Goal: Navigation & Orientation: Find specific page/section

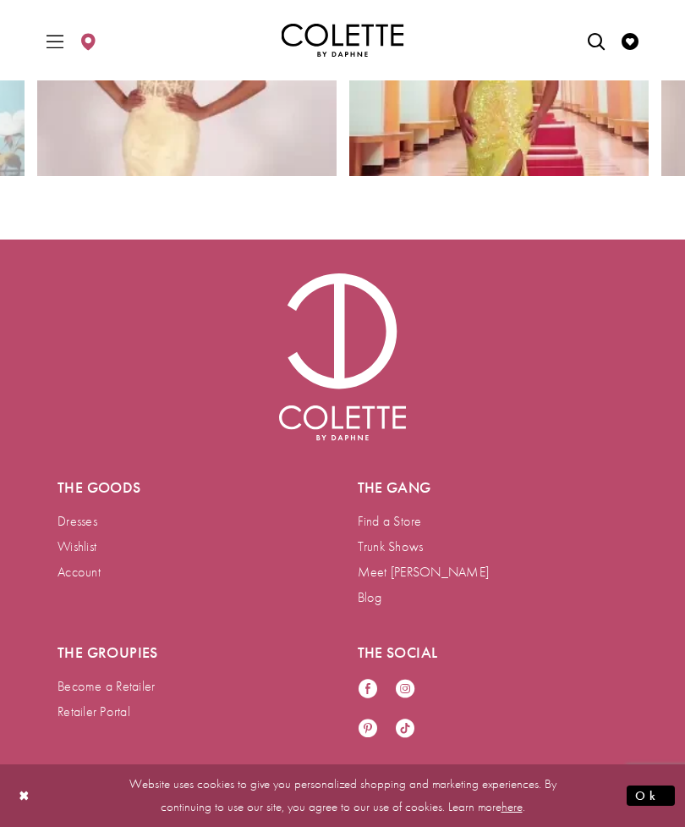
scroll to position [7501, 0]
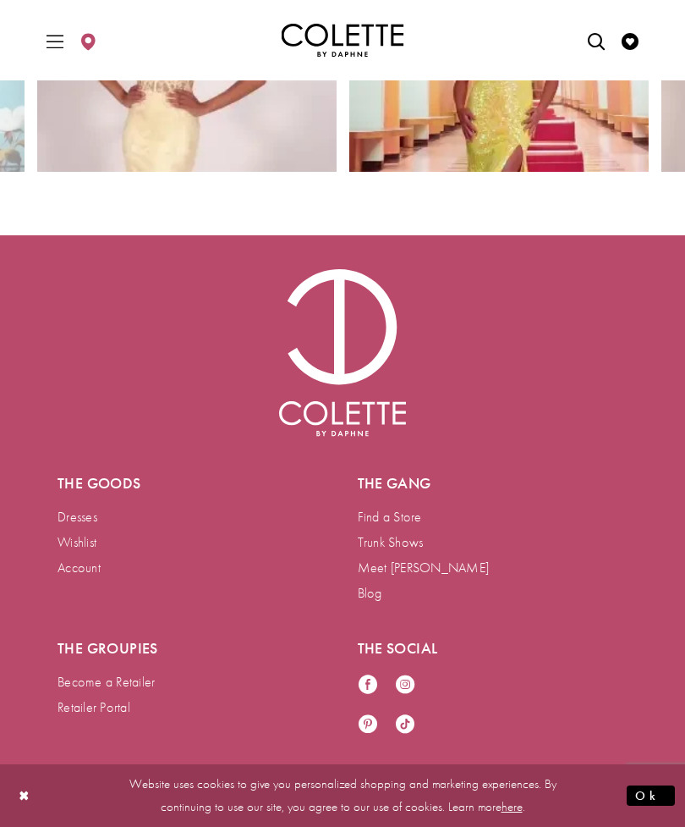
click at [49, 62] on span "Toggle Main Navigation Menu" at bounding box center [54, 40] width 25 height 47
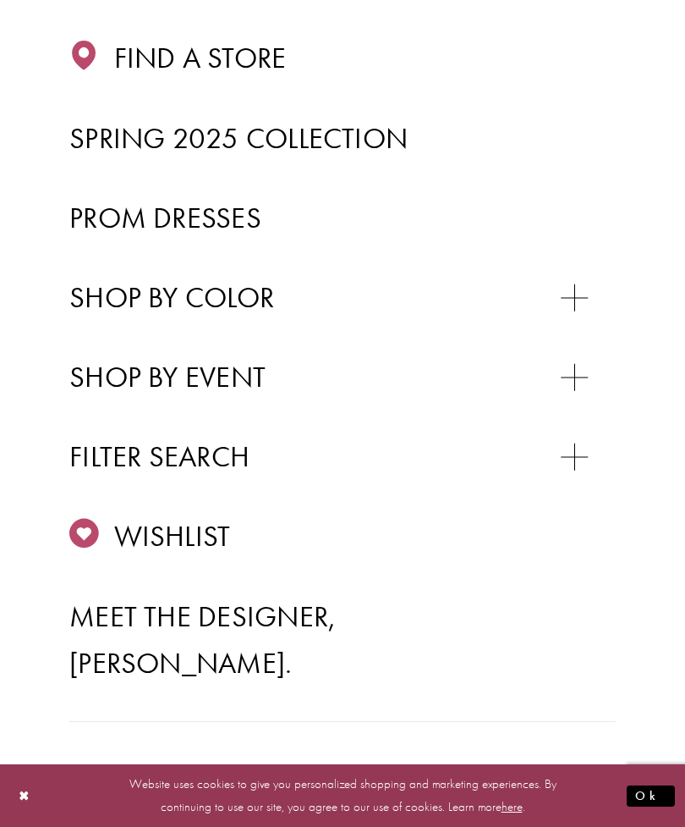
scroll to position [322, 0]
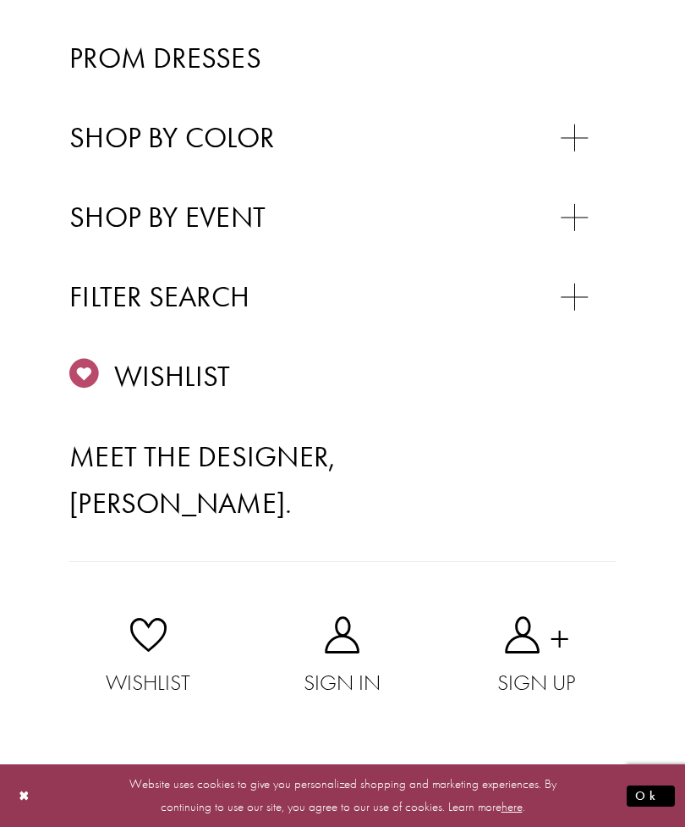
click at [573, 240] on link "SWEET 16" at bounding box center [355, 240] width 521 height 0
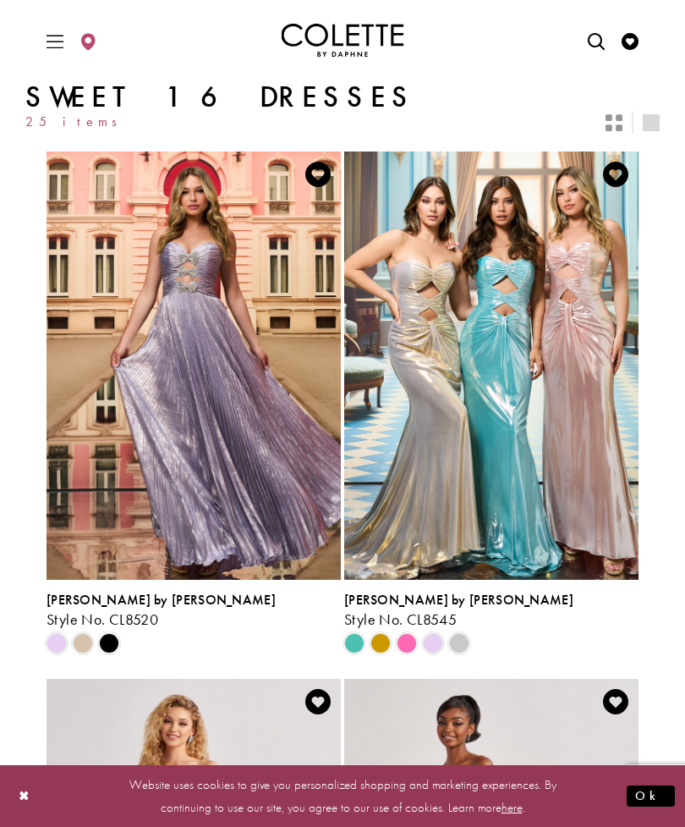
click at [37, 44] on div "Primary block" at bounding box center [342, 40] width 635 height 80
click at [54, 53] on span "Toggle Main Navigation Menu" at bounding box center [54, 40] width 25 height 47
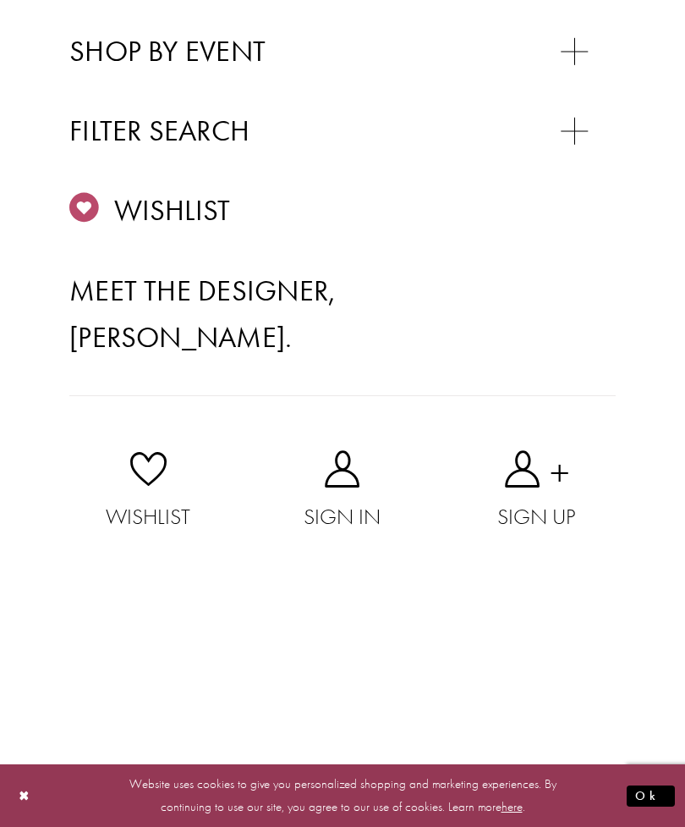
scroll to position [950, 0]
click at [190, 189] on span "TULLE DRESSES" at bounding box center [202, 172] width 162 height 33
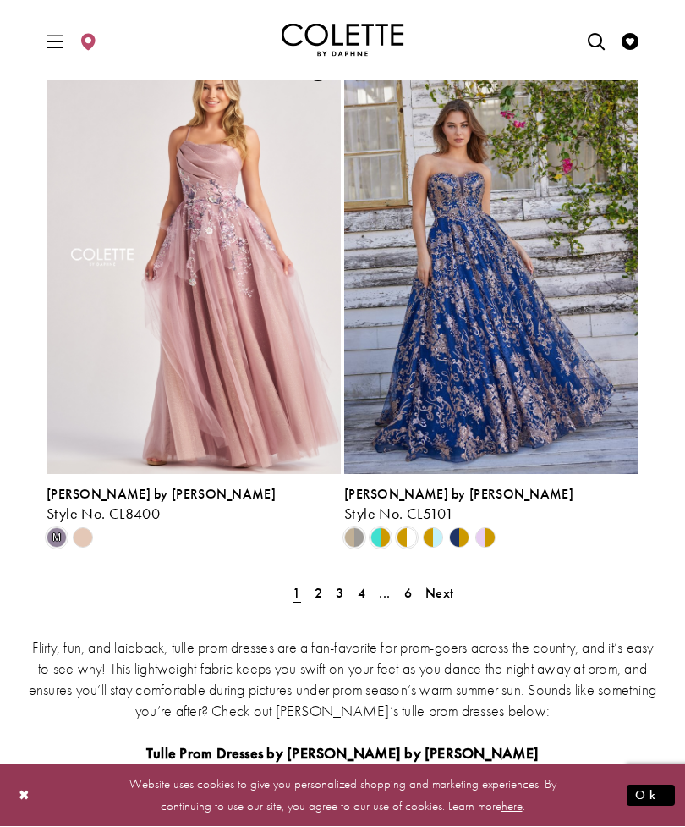
scroll to position [3282, 0]
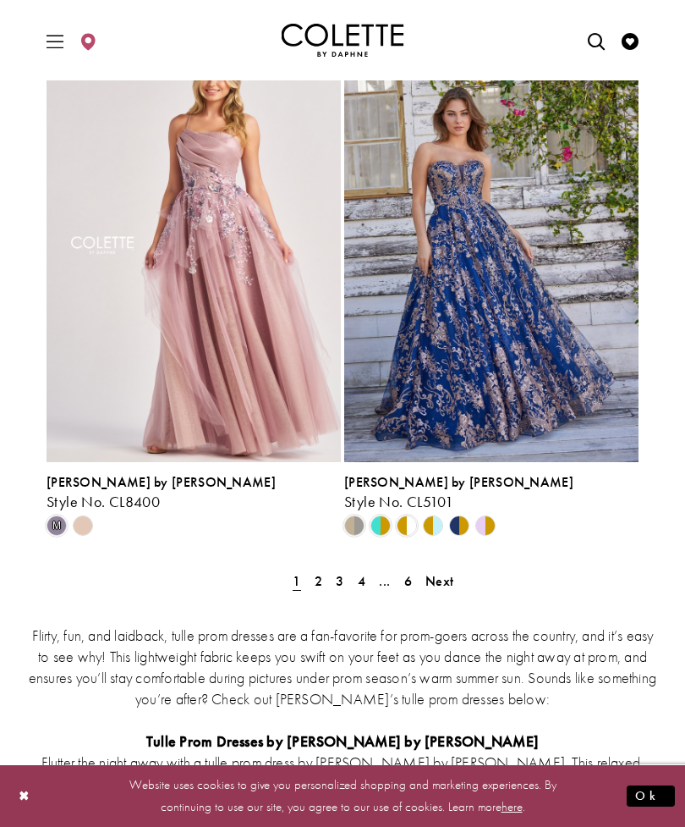
click at [317, 580] on span "2" at bounding box center [319, 581] width 8 height 18
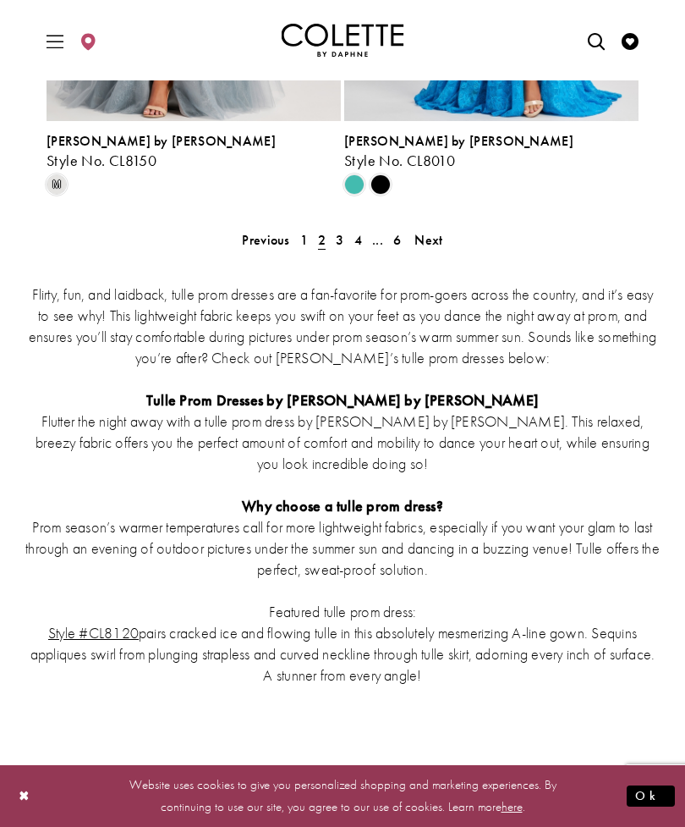
scroll to position [3557, 0]
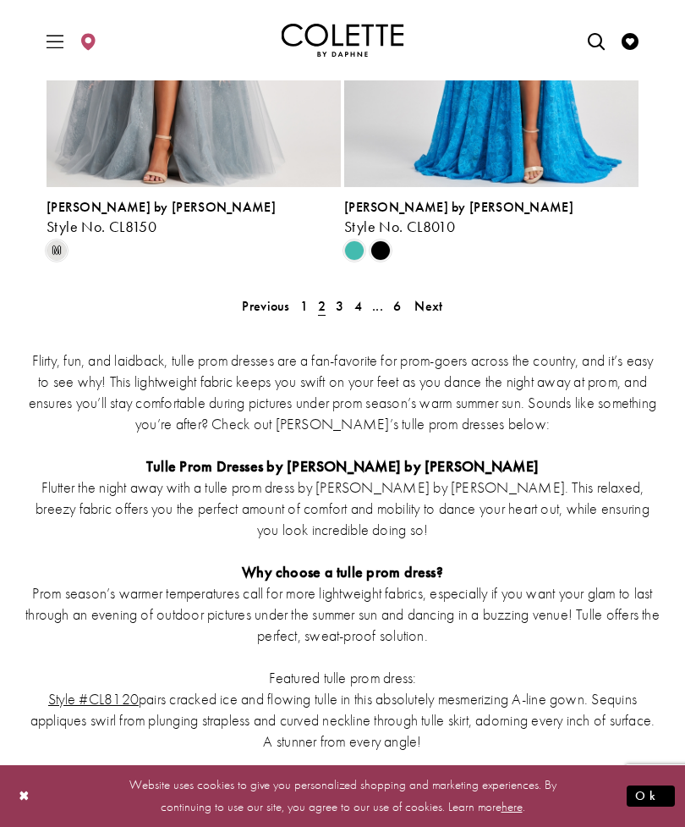
click at [339, 310] on span "3" at bounding box center [340, 306] width 8 height 18
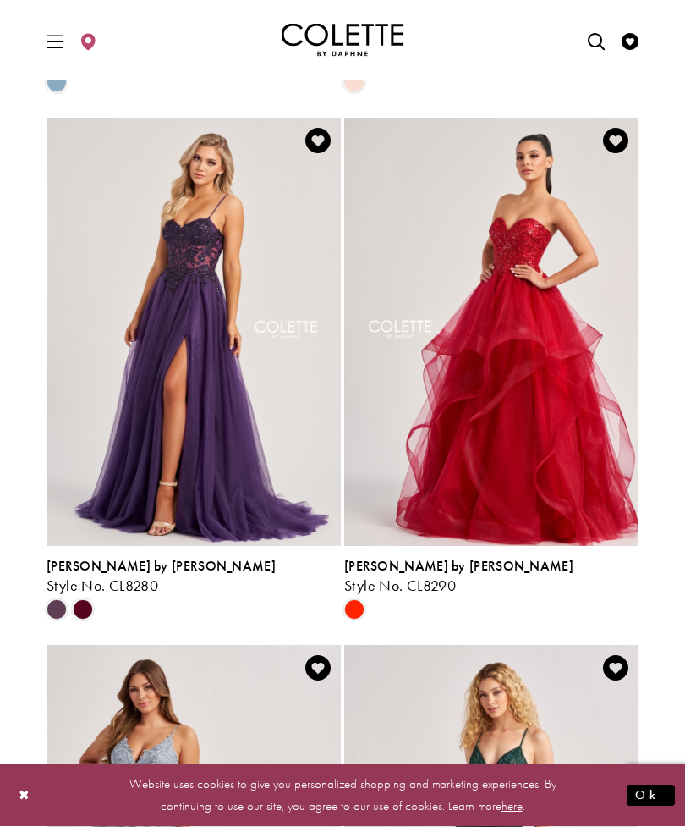
scroll to position [2628, 0]
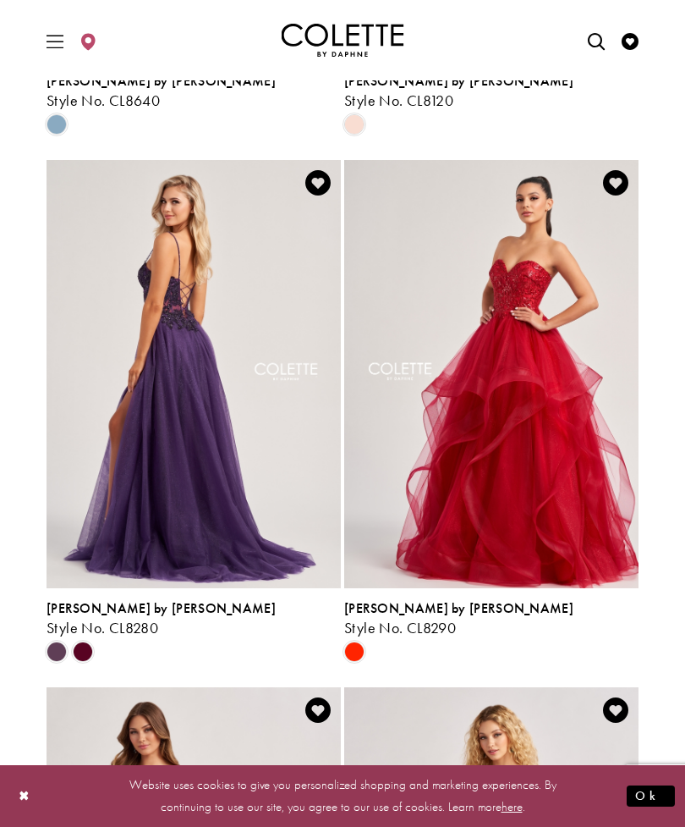
click at [91, 642] on span "Product List" at bounding box center [83, 651] width 20 height 20
click at [81, 645] on span "Product List" at bounding box center [83, 651] width 20 height 20
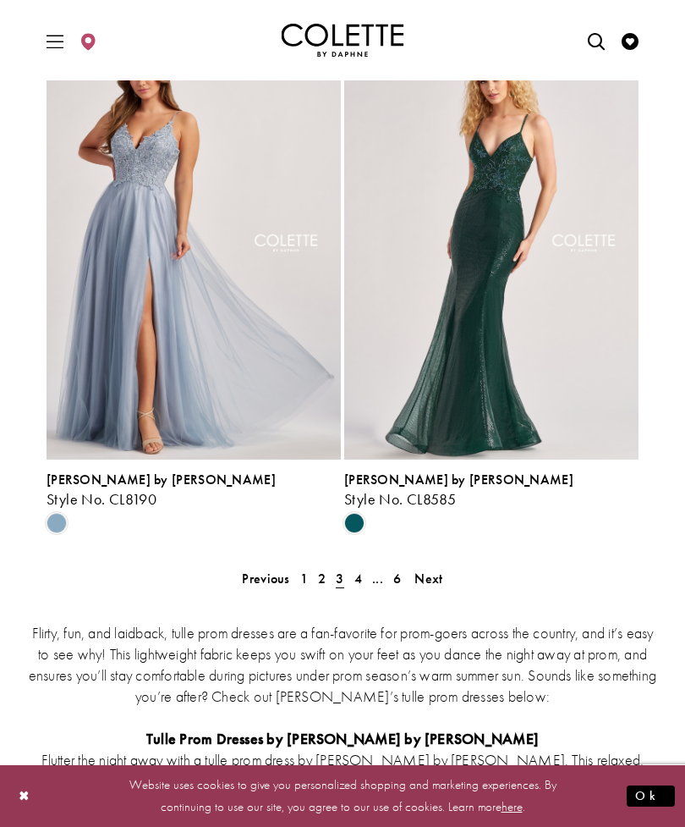
scroll to position [3282, 0]
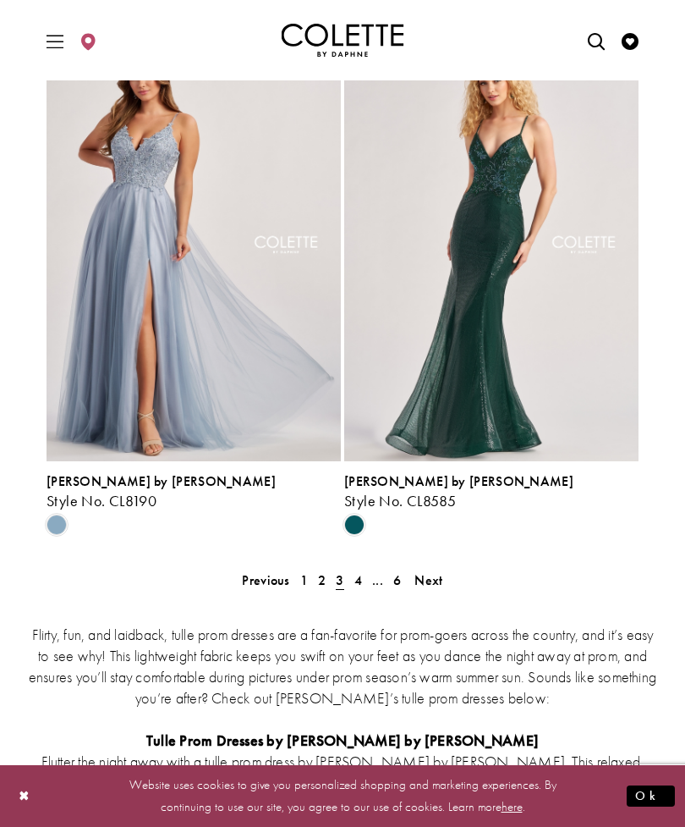
click at [359, 575] on span "4" at bounding box center [359, 580] width 8 height 18
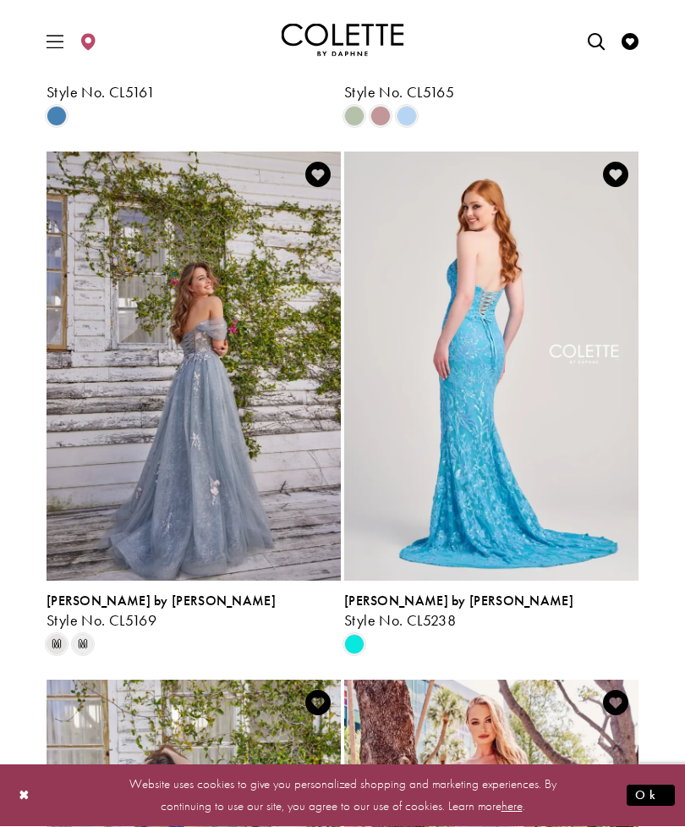
scroll to position [1103, 0]
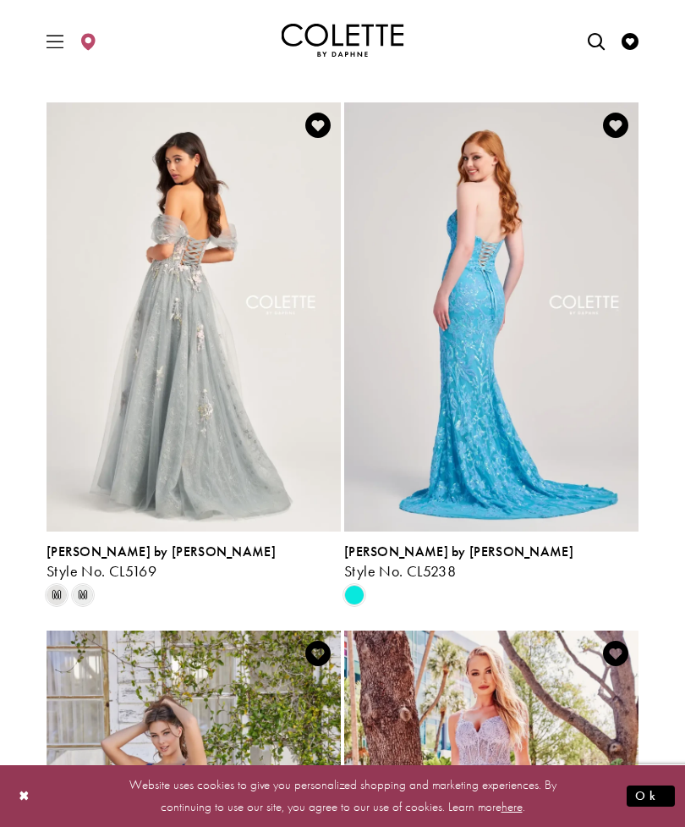
click at [147, 550] on span "[PERSON_NAME] by [PERSON_NAME]" at bounding box center [161, 551] width 229 height 18
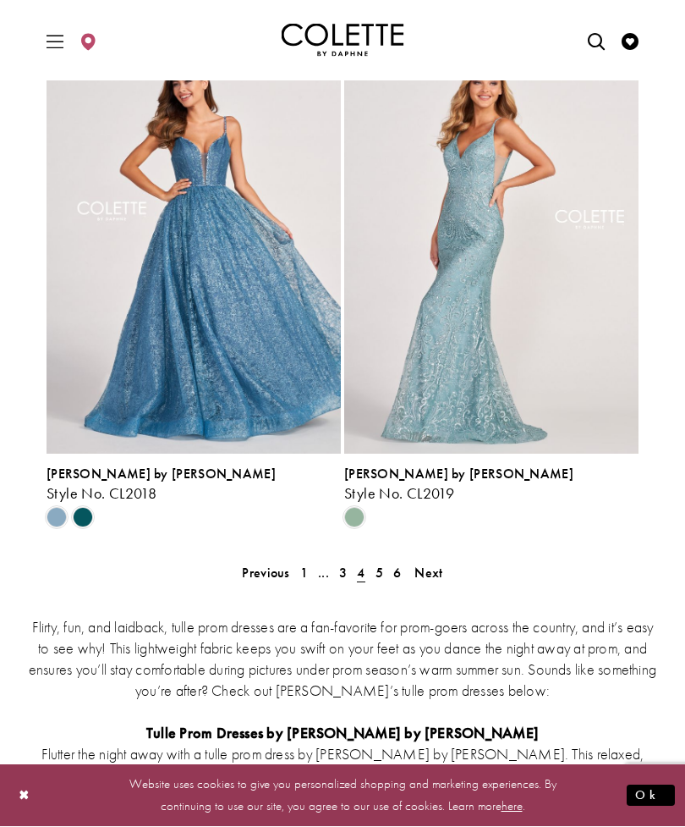
scroll to position [3291, 0]
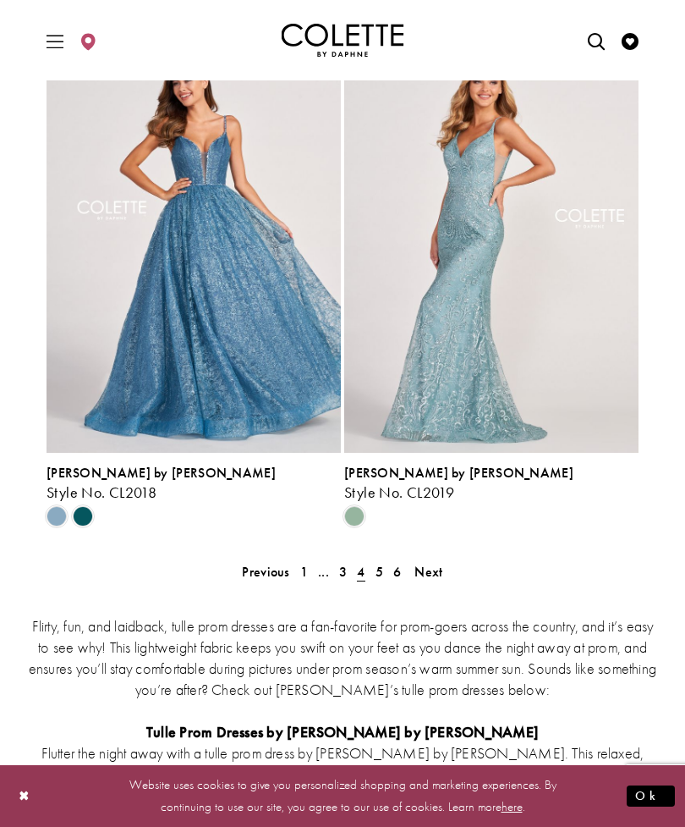
click at [385, 570] on link "5" at bounding box center [380, 571] width 18 height 25
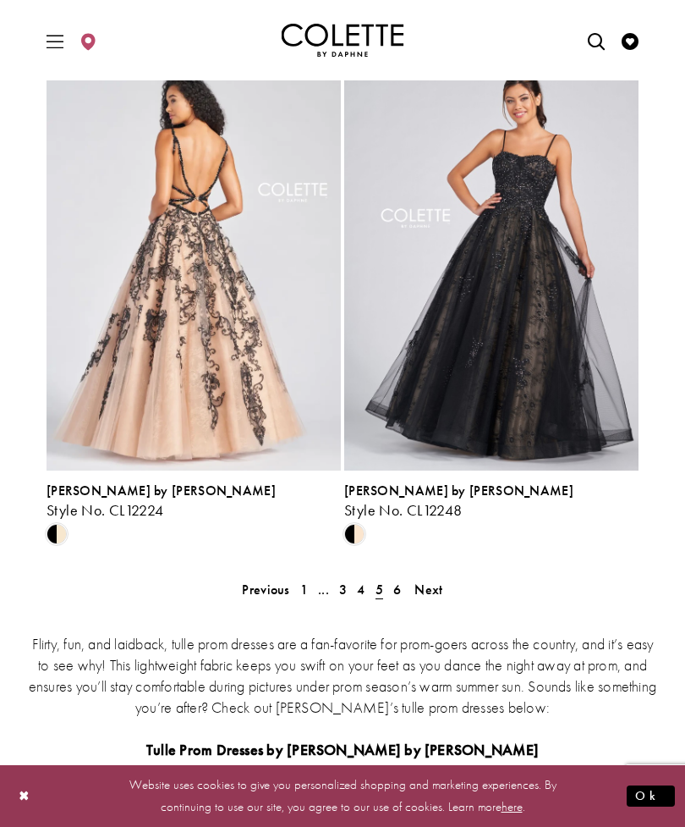
scroll to position [3276, 0]
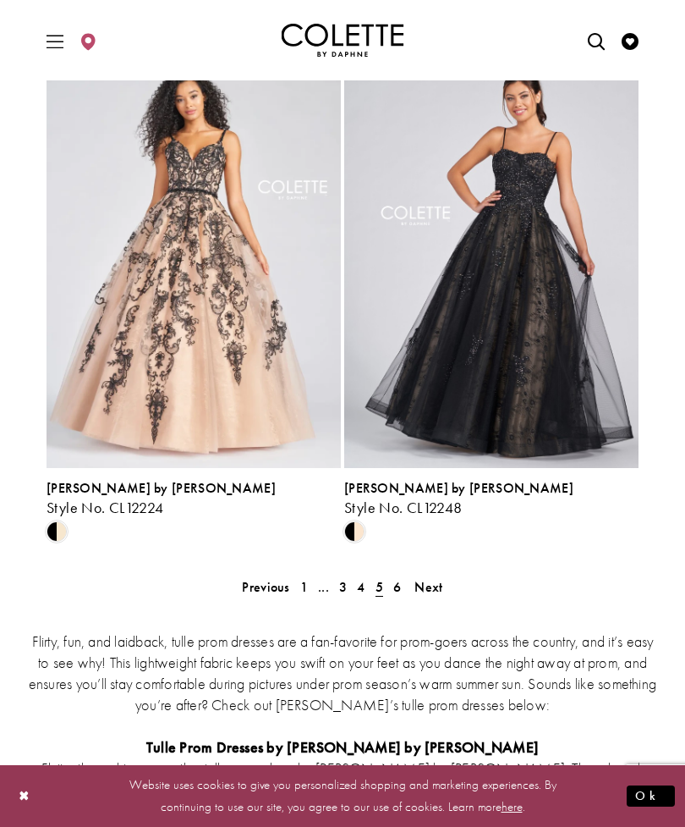
click at [393, 590] on span "6" at bounding box center [397, 587] width 8 height 18
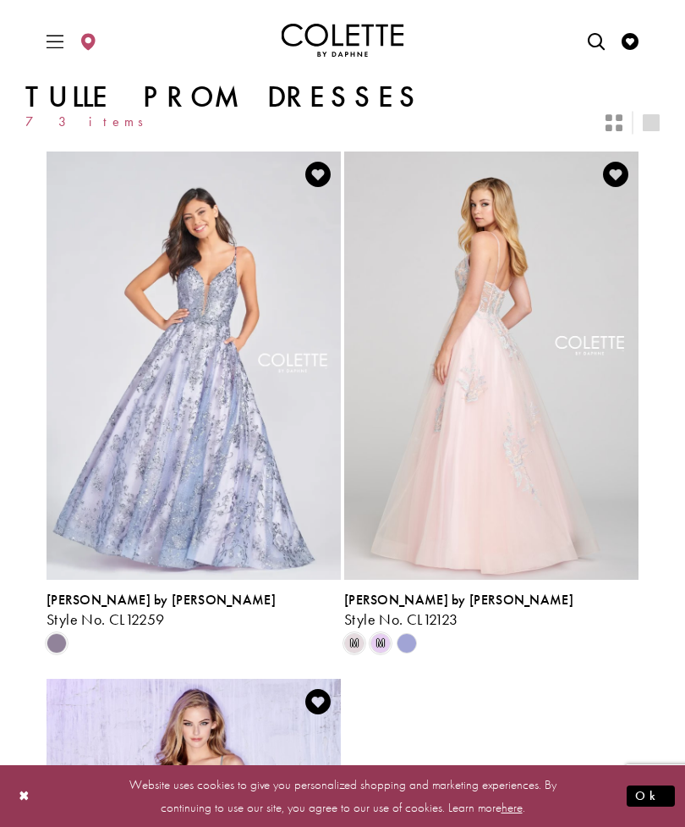
click at [51, 51] on span "Toggle Main Navigation Menu" at bounding box center [54, 40] width 25 height 47
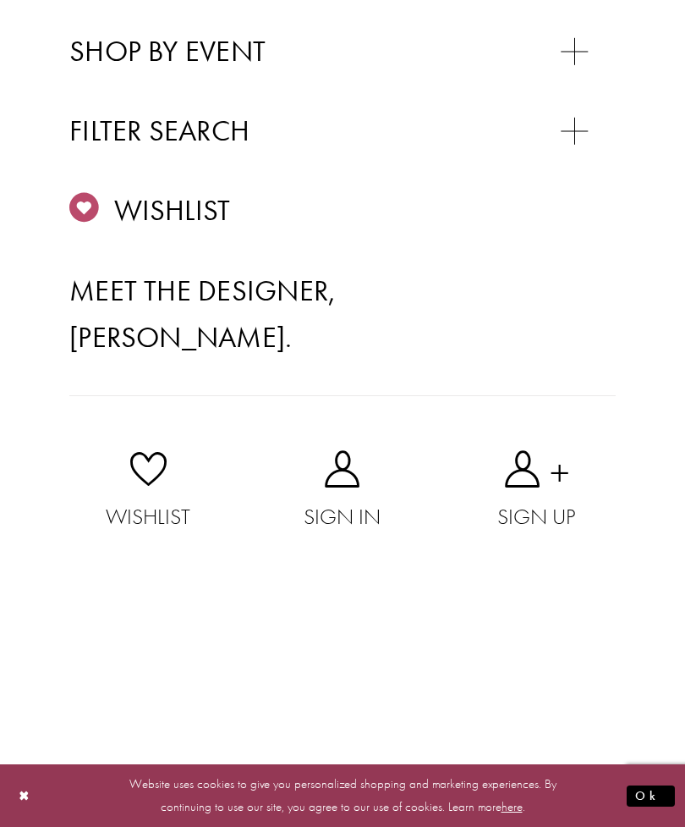
scroll to position [950, 0]
click at [231, 156] on span "LACE DRESSES" at bounding box center [199, 172] width 157 height 33
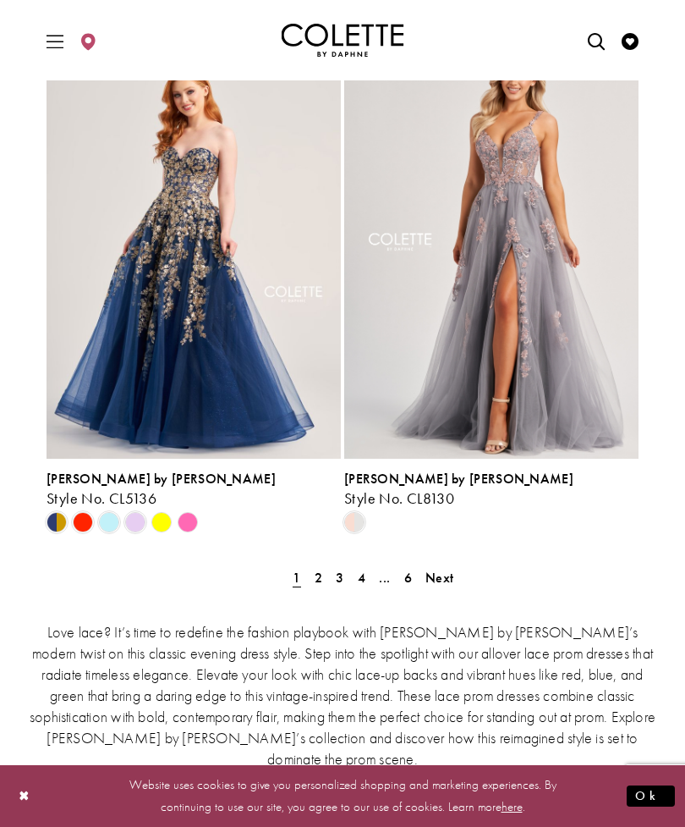
scroll to position [3320, 0]
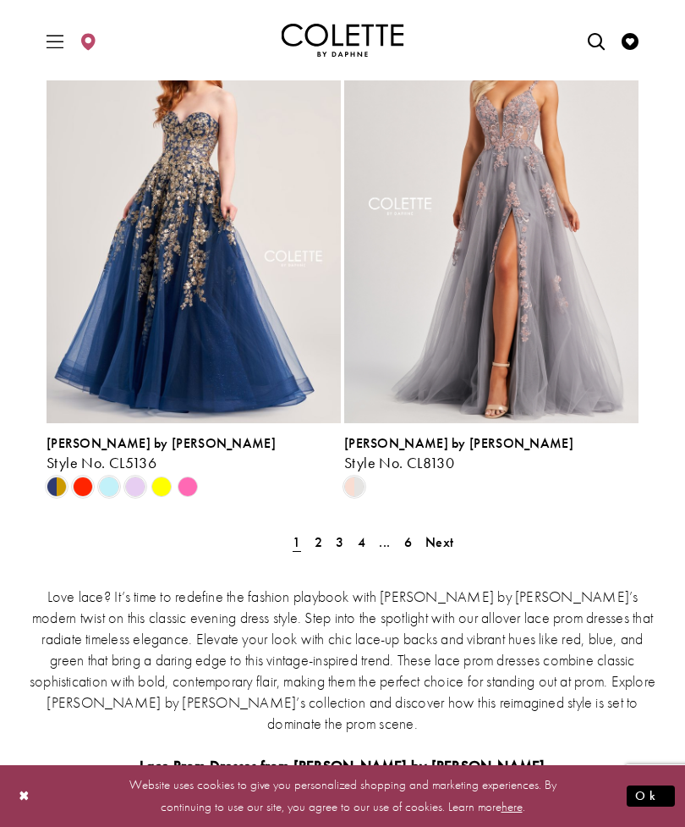
click at [311, 547] on link "2" at bounding box center [319, 542] width 18 height 25
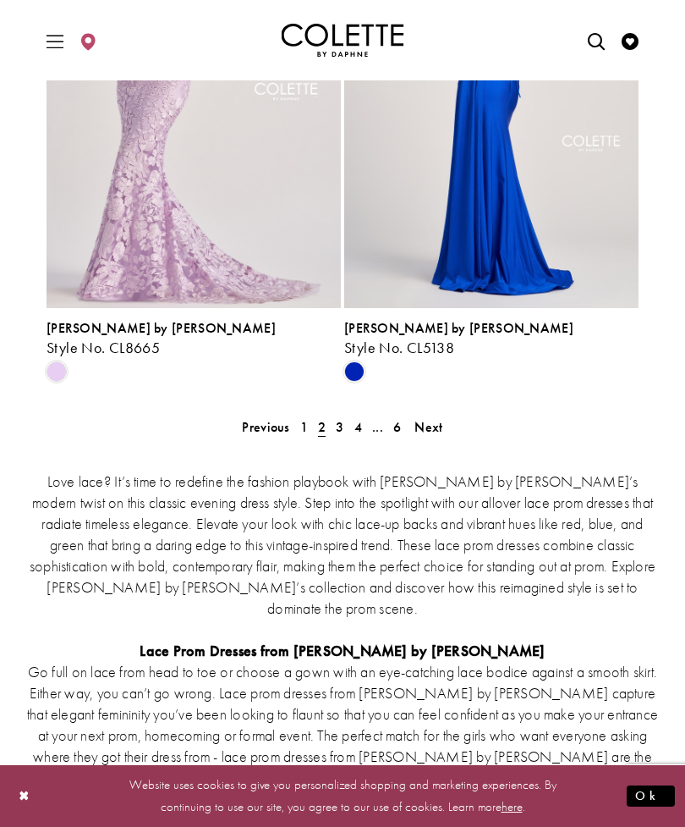
scroll to position [3342, 0]
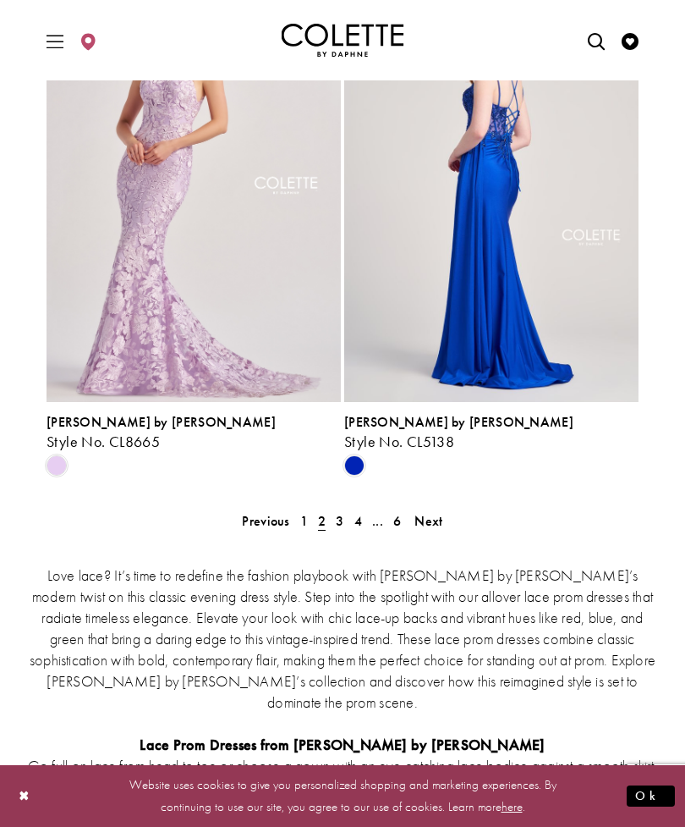
click at [343, 525] on span "3" at bounding box center [340, 521] width 8 height 18
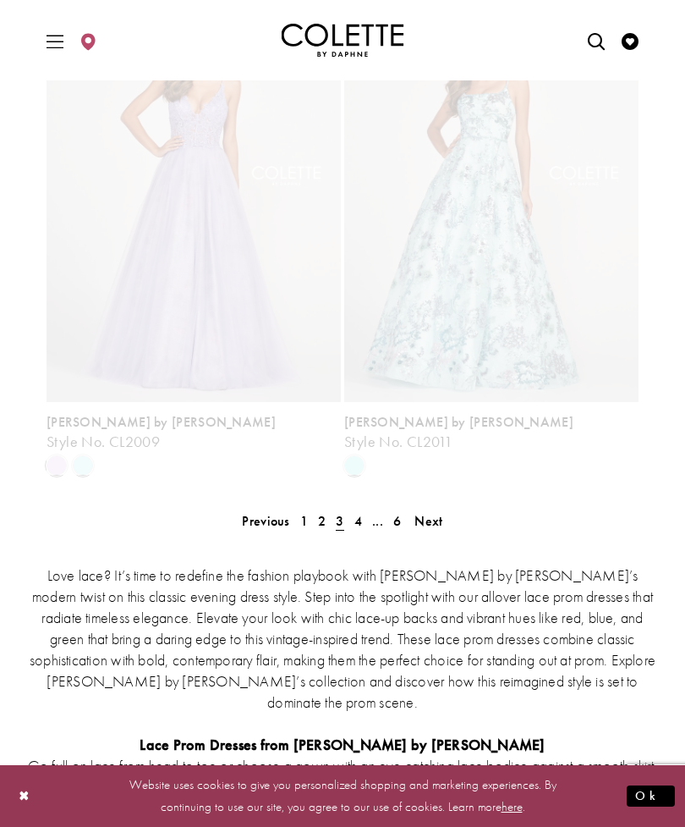
scroll to position [70, 0]
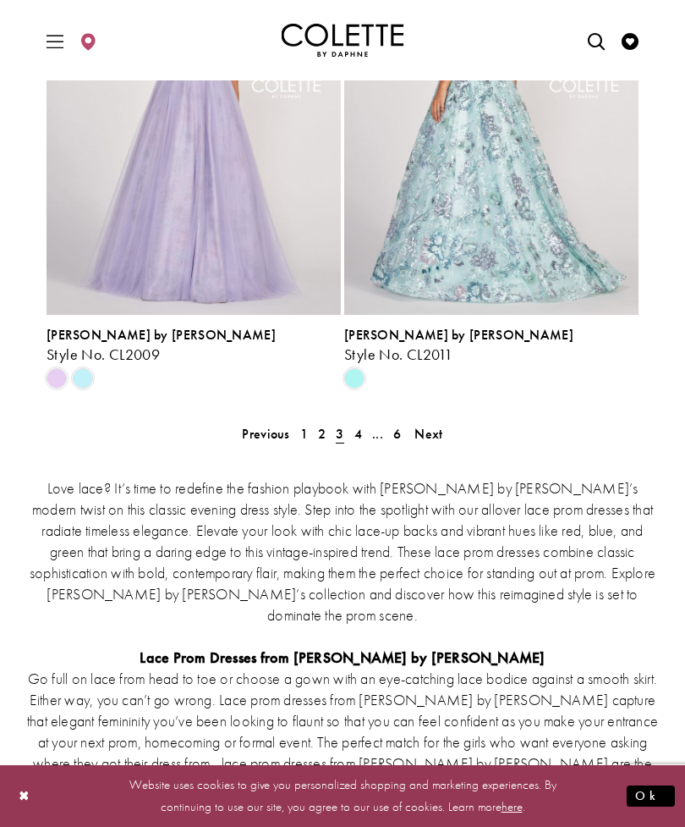
click at [357, 436] on span "4" at bounding box center [359, 434] width 8 height 18
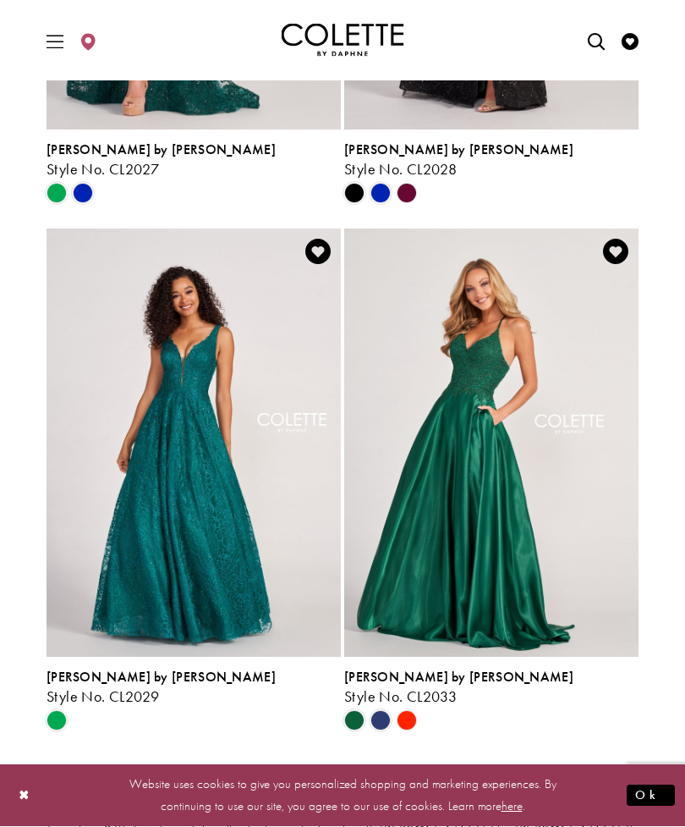
scroll to position [3274, 0]
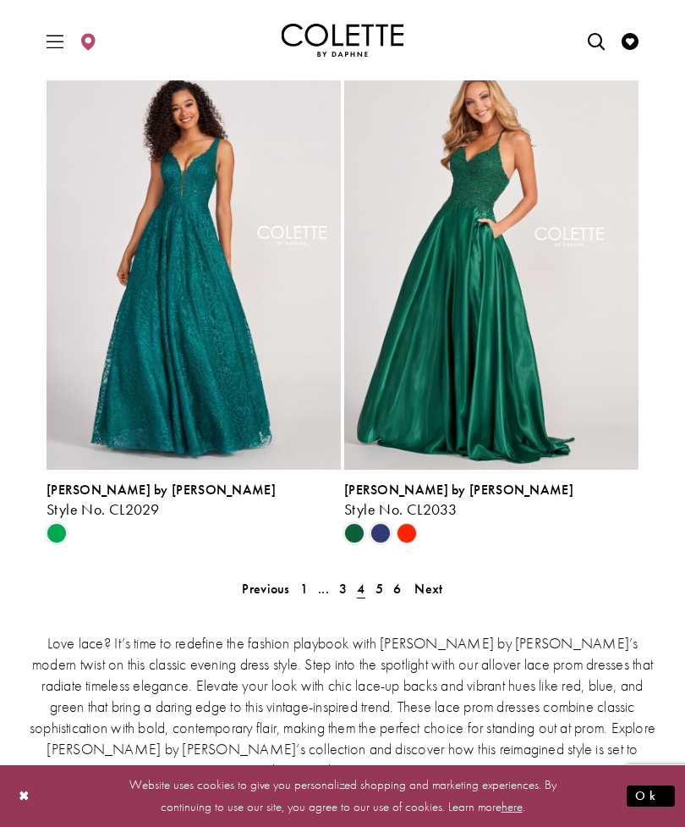
click at [380, 588] on span "5" at bounding box center [380, 589] width 8 height 18
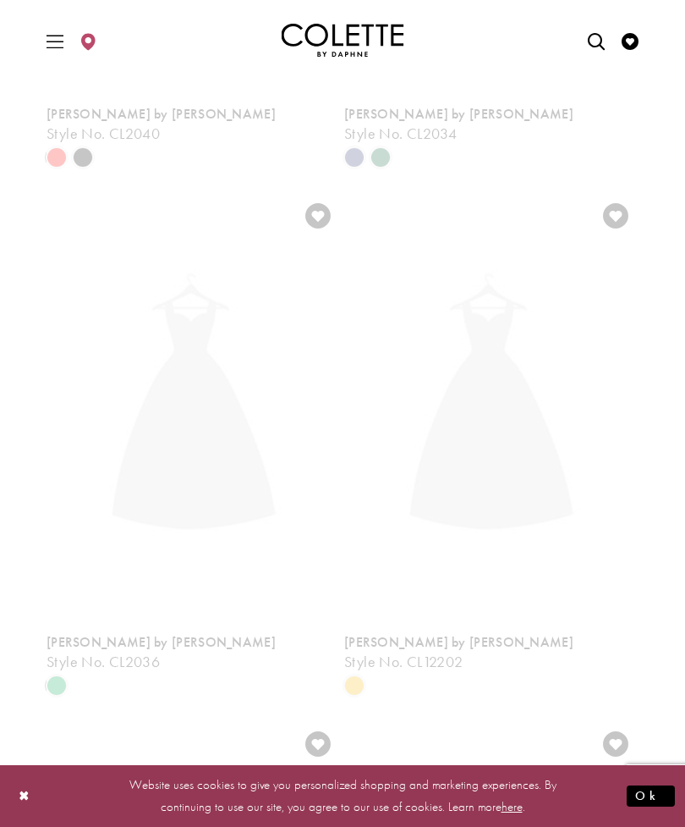
scroll to position [70, 0]
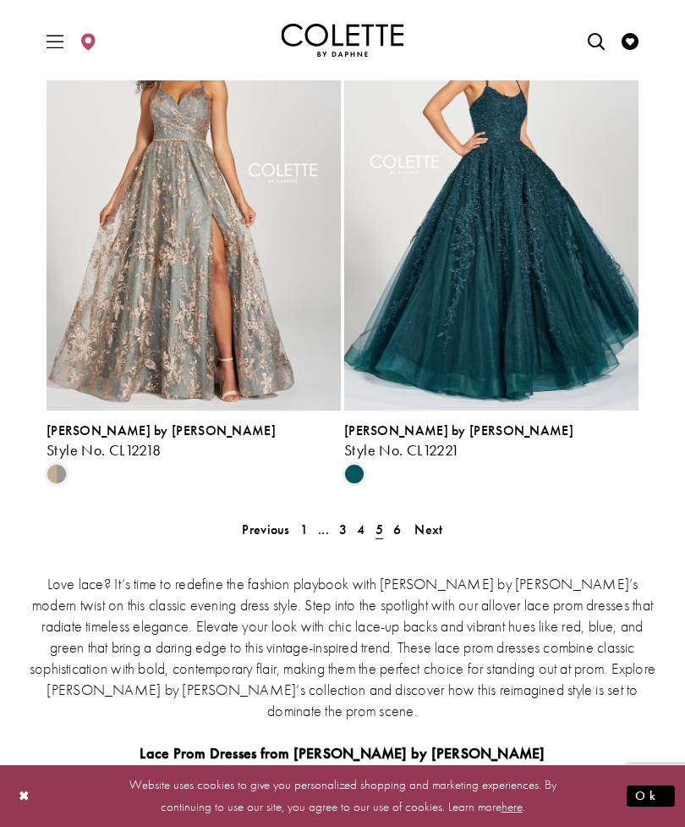
click at [394, 531] on span "6" at bounding box center [397, 529] width 8 height 18
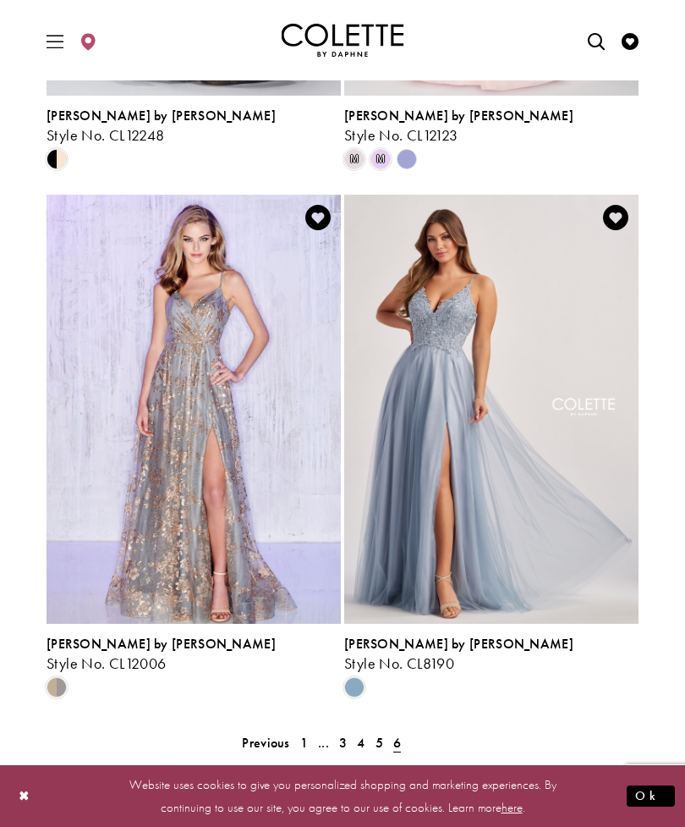
scroll to position [1010, 0]
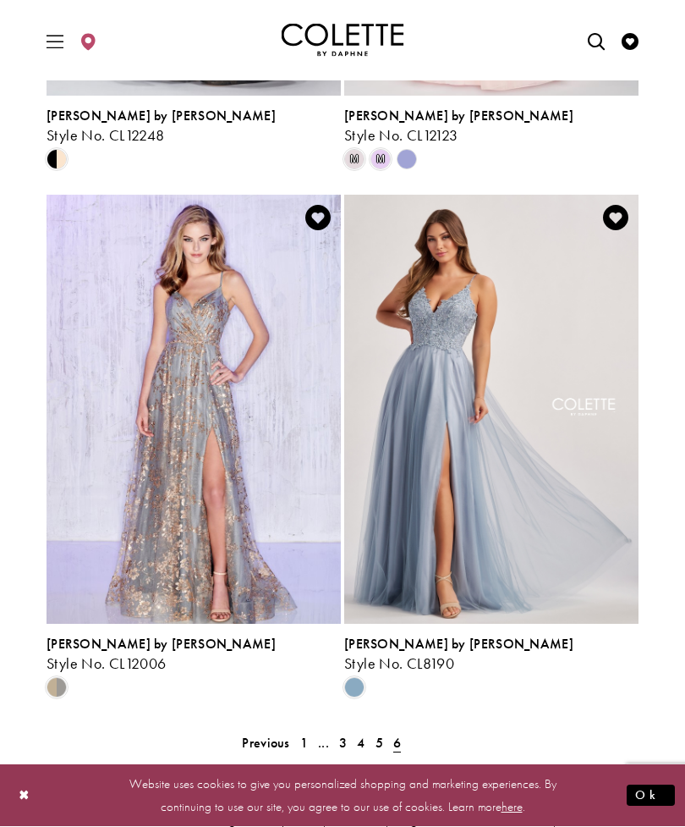
click at [60, 55] on span "Toggle Main Navigation Menu" at bounding box center [54, 40] width 25 height 47
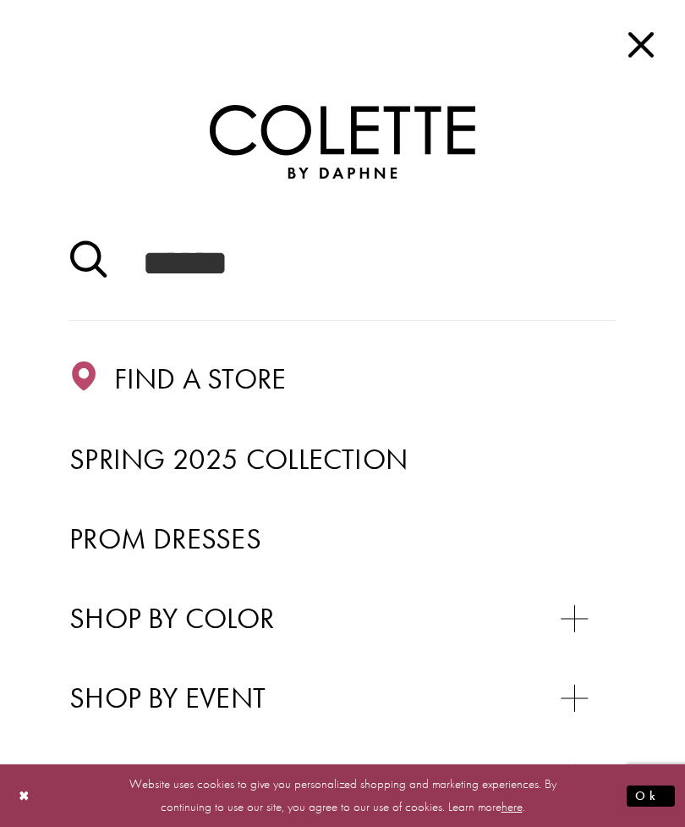
click at [650, 51] on span "Close Main Navbar" at bounding box center [641, 44] width 38 height 38
click at [641, 30] on link "Visit Wishlist Page" at bounding box center [630, 40] width 25 height 47
